Goal: Task Accomplishment & Management: Manage account settings

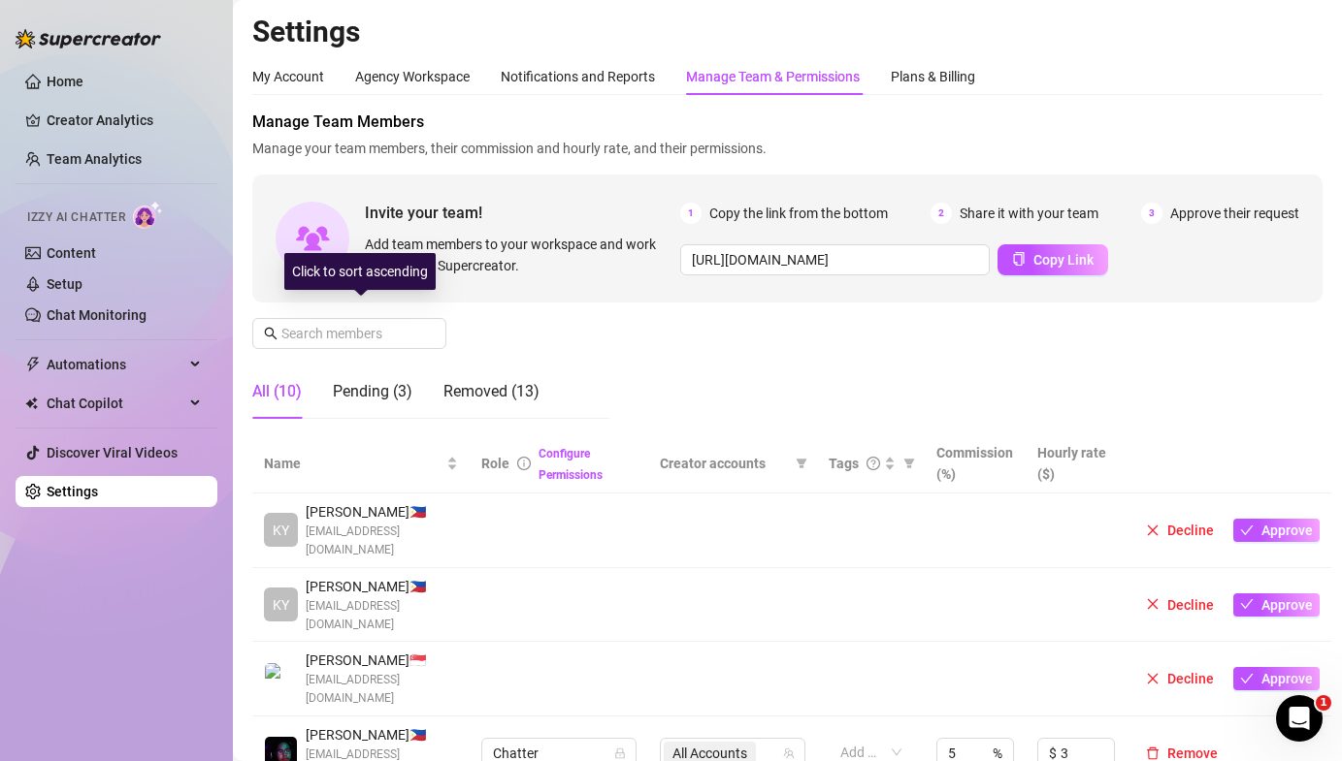
scroll to position [151, 0]
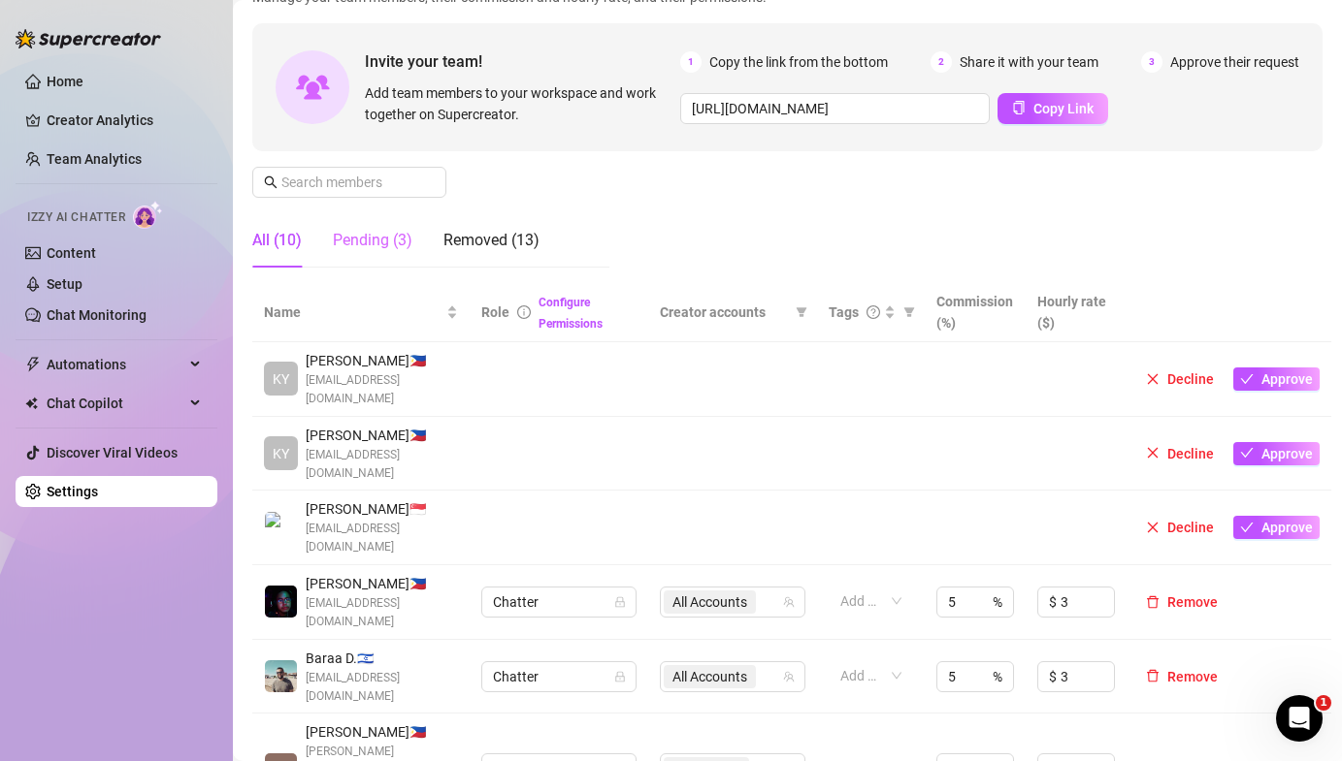
click at [371, 215] on div "Pending (3)" at bounding box center [373, 240] width 80 height 54
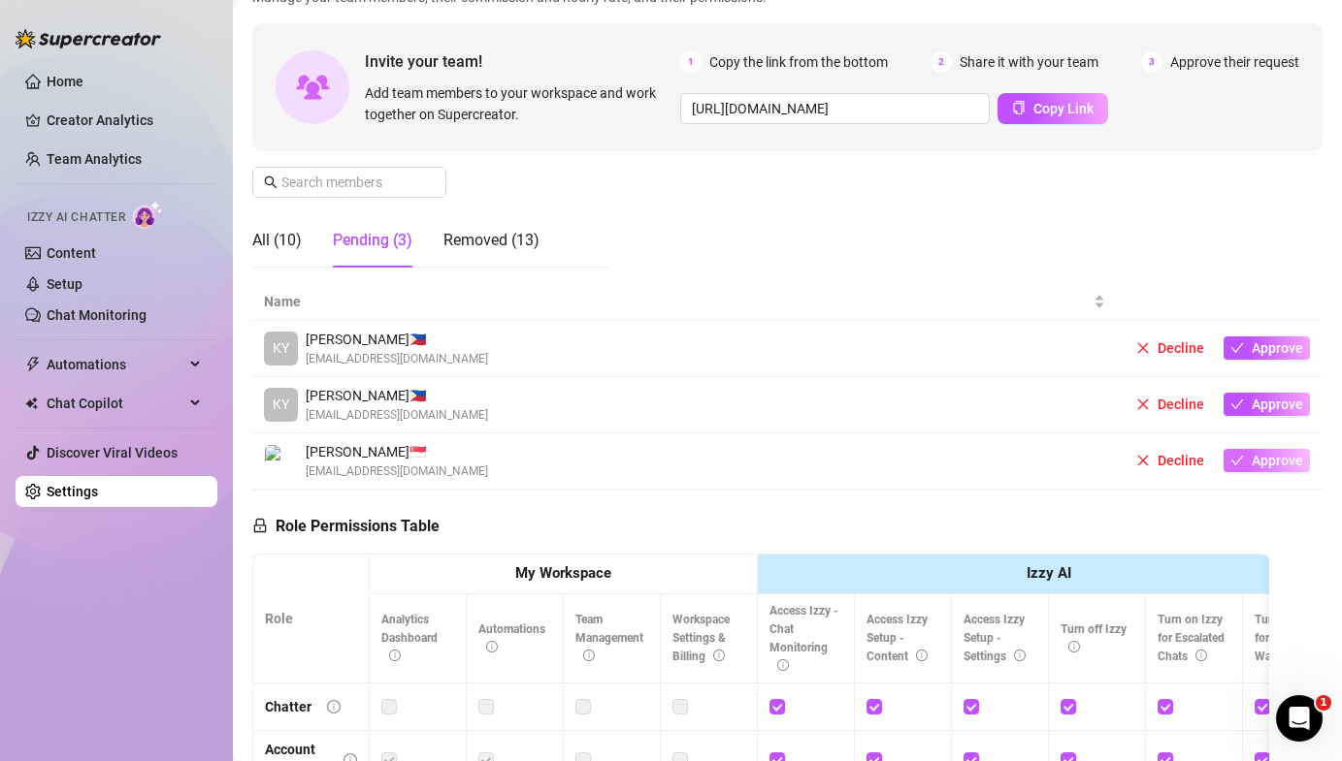
click at [1239, 461] on icon "check" at bounding box center [1237, 461] width 13 height 10
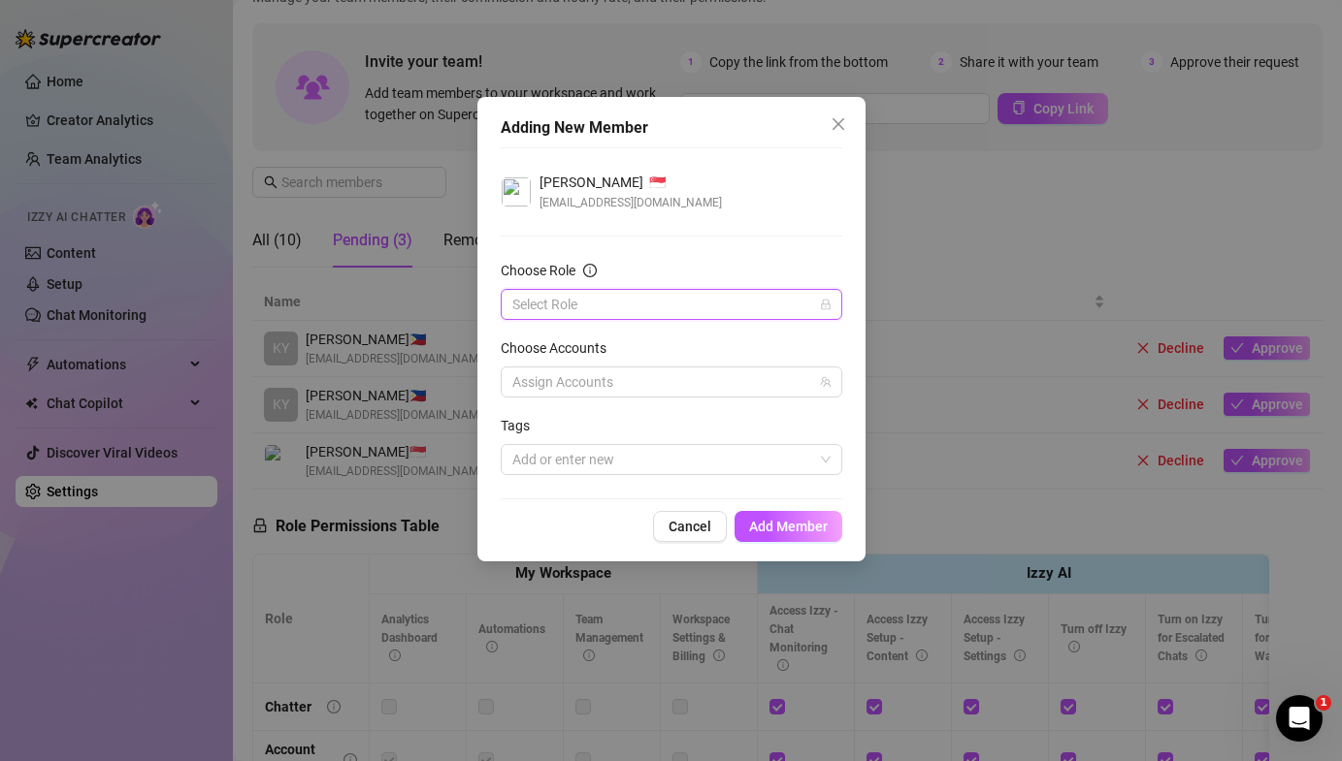
click at [735, 307] on input "Choose Role" at bounding box center [662, 304] width 301 height 29
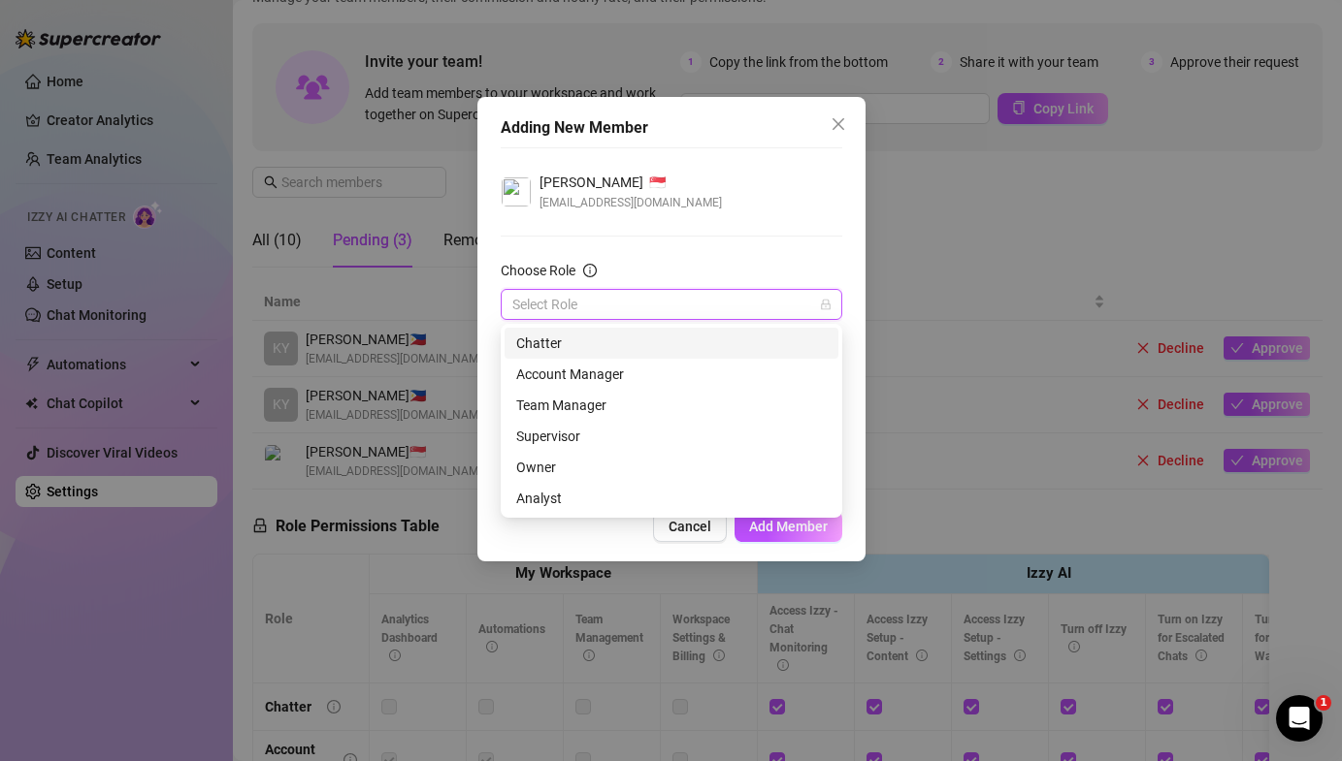
click at [692, 339] on div "Chatter" at bounding box center [671, 343] width 310 height 21
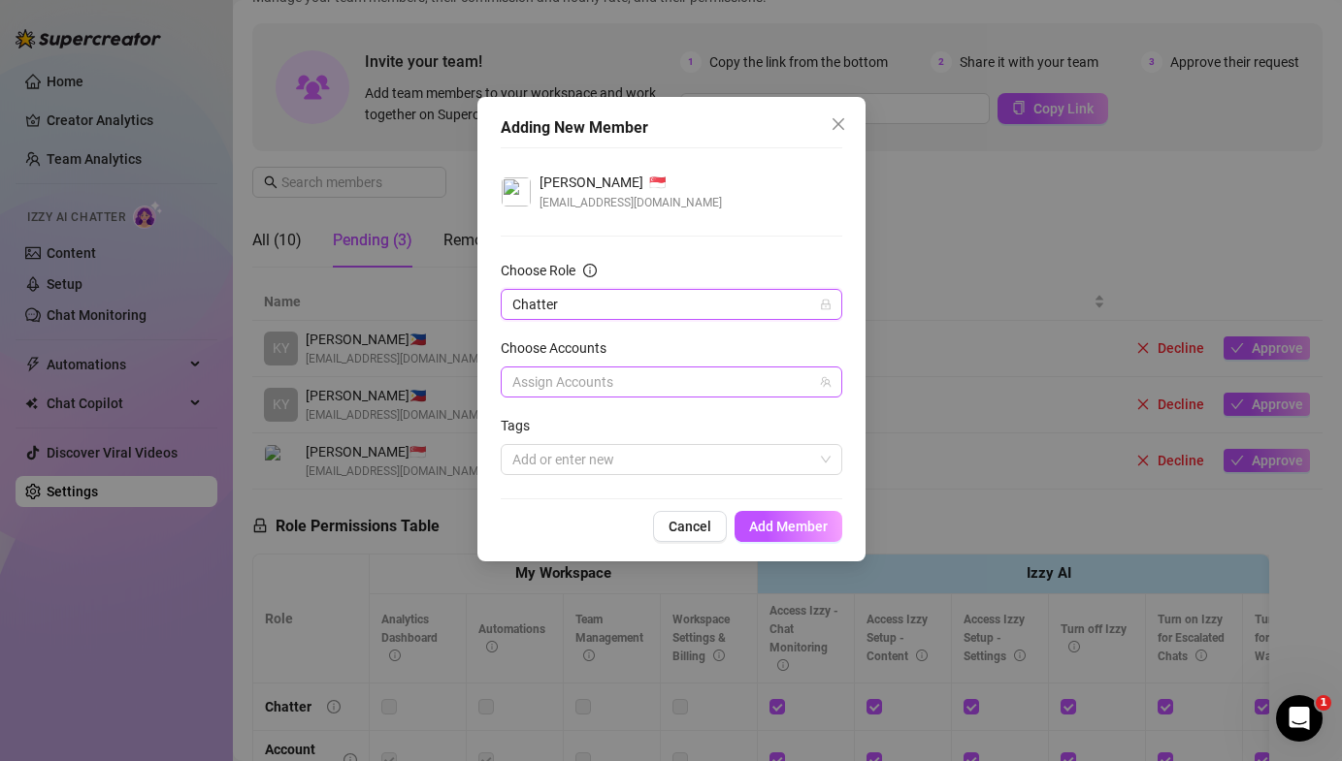
click at [626, 375] on div at bounding box center [660, 382] width 313 height 27
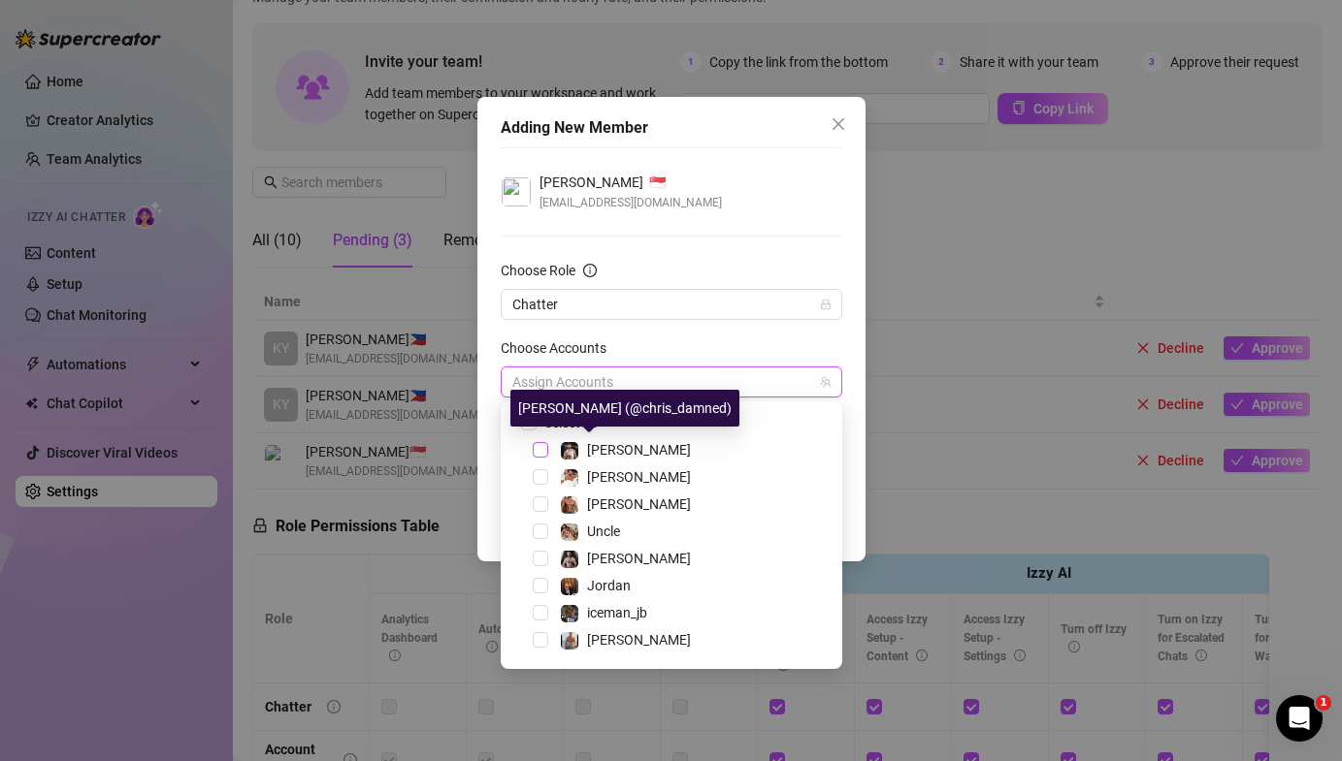
click at [539, 447] on span "Select tree node" at bounding box center [541, 450] width 16 height 16
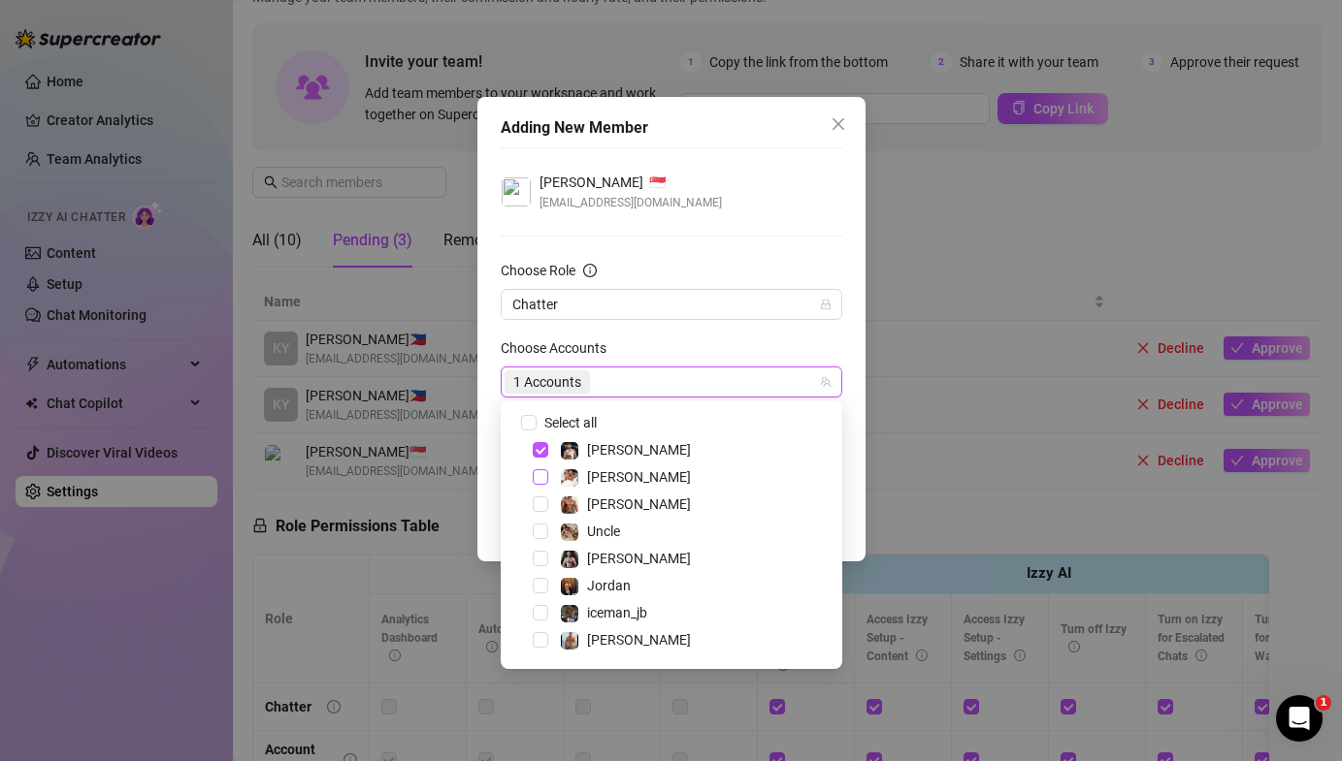
click at [538, 475] on span "Select tree node" at bounding box center [541, 477] width 16 height 16
click at [538, 497] on span "Select tree node" at bounding box center [541, 505] width 16 height 16
click at [538, 528] on span "Select tree node" at bounding box center [541, 532] width 16 height 16
click at [538, 553] on span "Select tree node" at bounding box center [541, 559] width 16 height 16
click at [539, 575] on div "Jordan" at bounding box center [671, 585] width 332 height 23
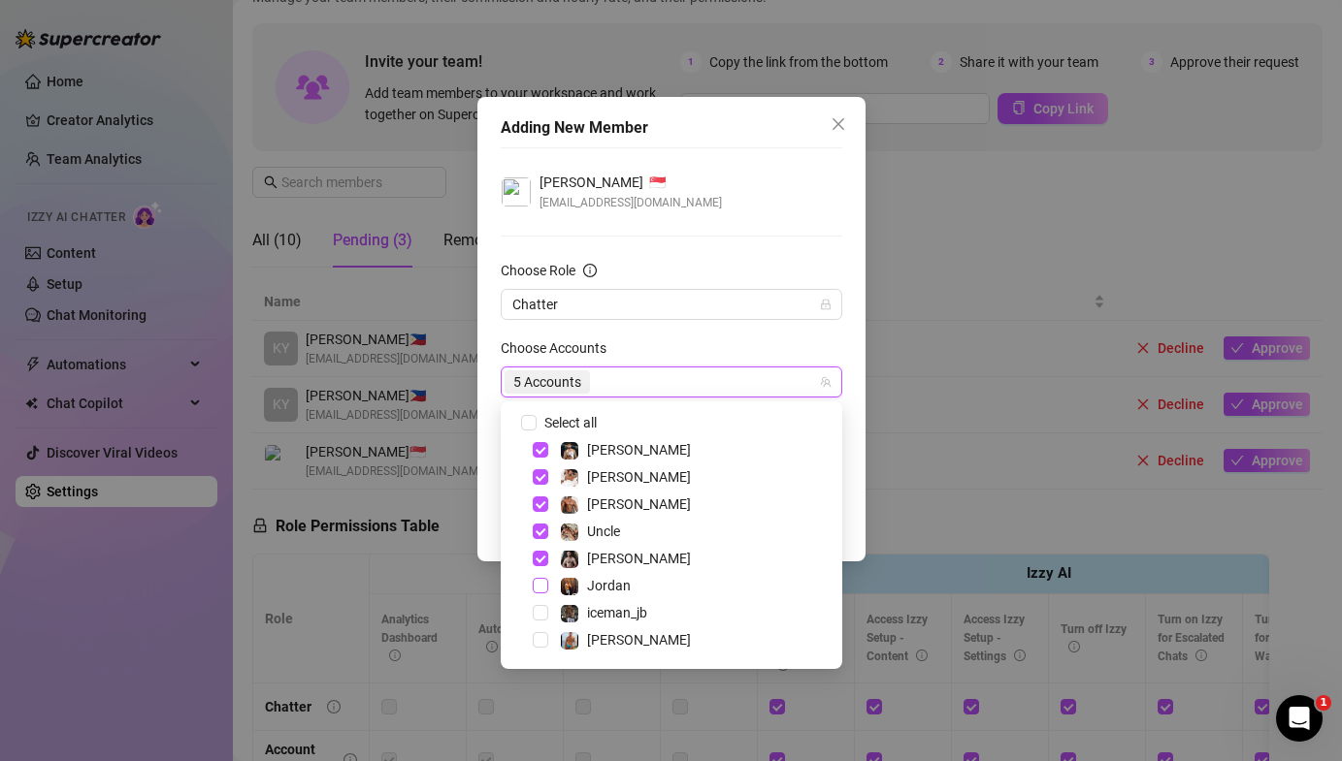
click at [539, 591] on span "Select tree node" at bounding box center [541, 586] width 16 height 16
click at [539, 605] on span "Select tree node" at bounding box center [541, 613] width 16 height 16
click at [541, 630] on div "[PERSON_NAME]" at bounding box center [671, 640] width 332 height 23
click at [537, 637] on span "Select tree node" at bounding box center [541, 640] width 16 height 16
click at [529, 422] on input "Select all" at bounding box center [528, 422] width 14 height 14
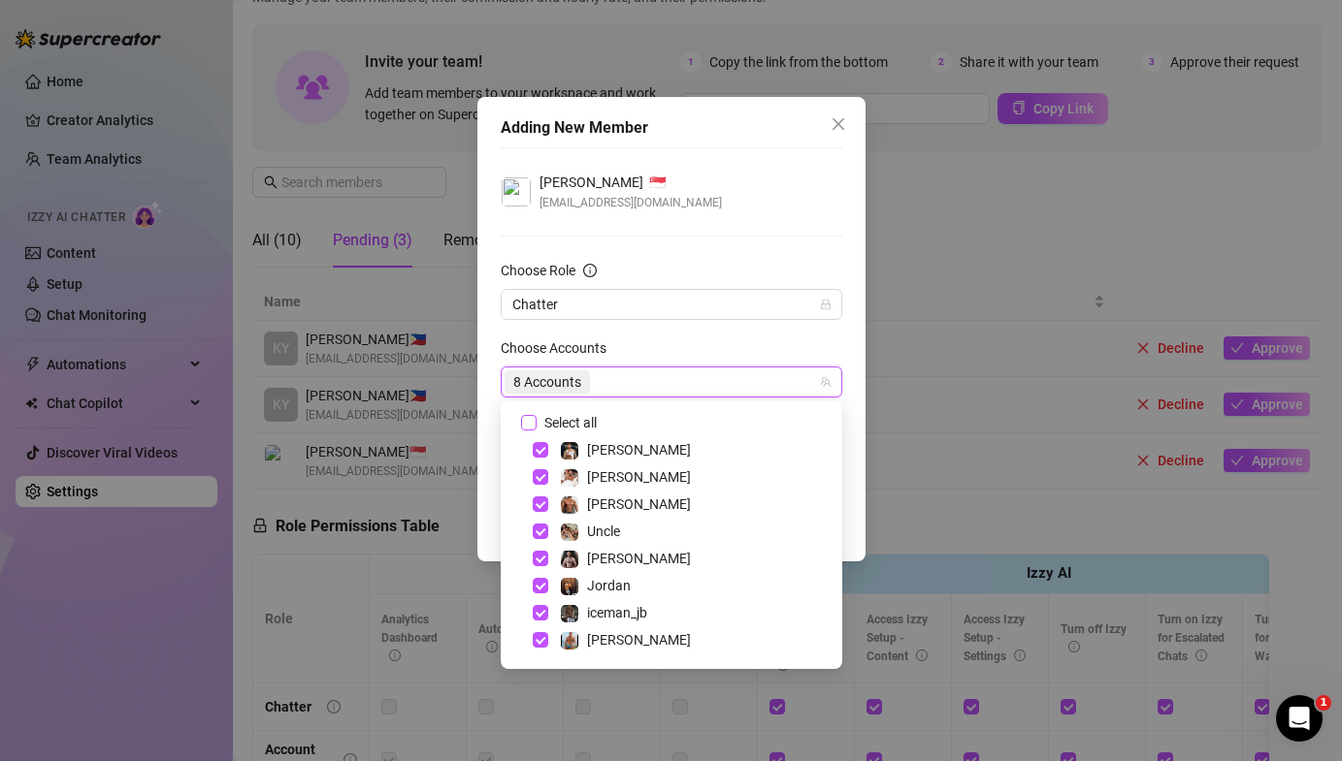
checkbox input "true"
click at [498, 437] on div "Adding New Member [PERSON_NAME] 🇸🇬 [EMAIL_ADDRESS][DOMAIN_NAME] Choose Role Cha…" at bounding box center [671, 329] width 388 height 465
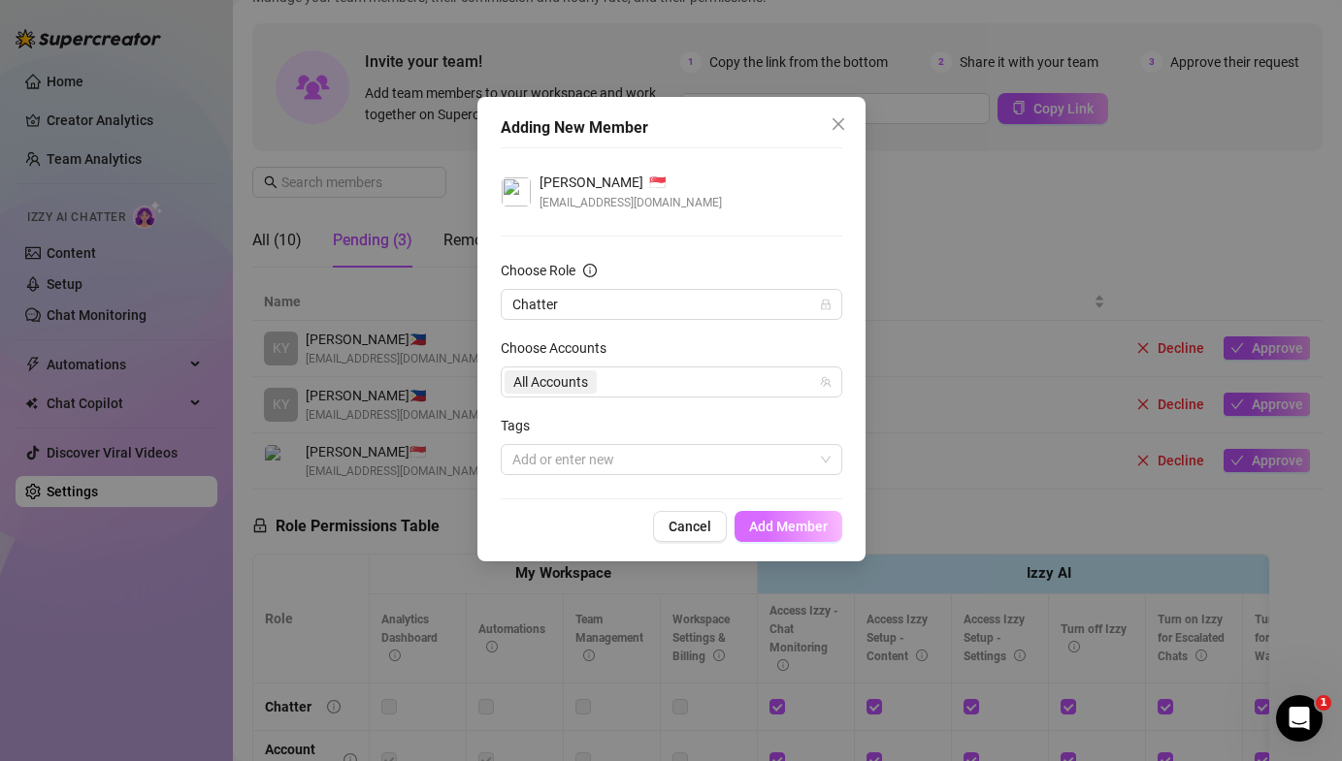
click at [766, 522] on span "Add Member" at bounding box center [788, 527] width 79 height 16
